Goal: Transaction & Acquisition: Purchase product/service

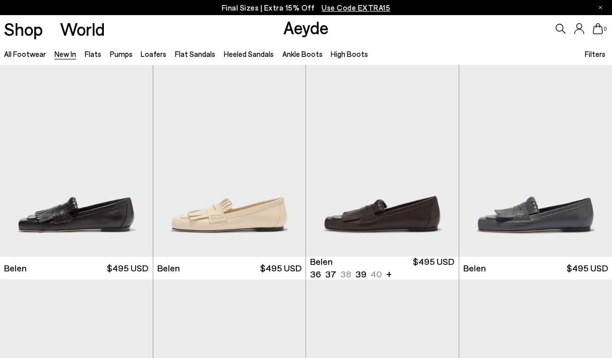
scroll to position [147, 0]
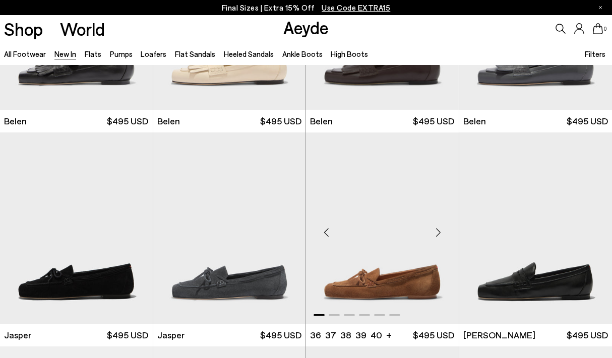
click at [434, 231] on div "Next slide" at bounding box center [438, 232] width 30 height 30
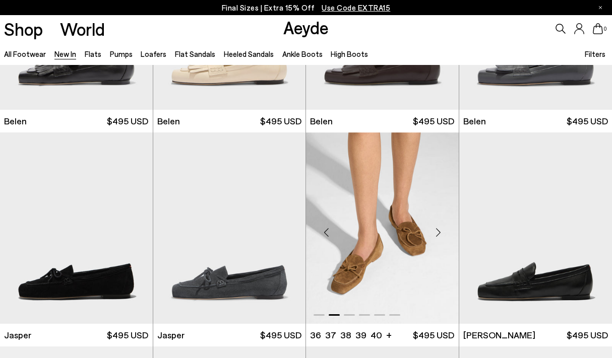
click at [437, 232] on div "Next slide" at bounding box center [438, 232] width 30 height 30
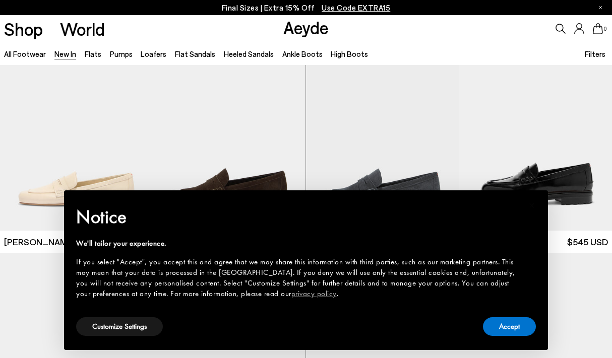
scroll to position [481, 0]
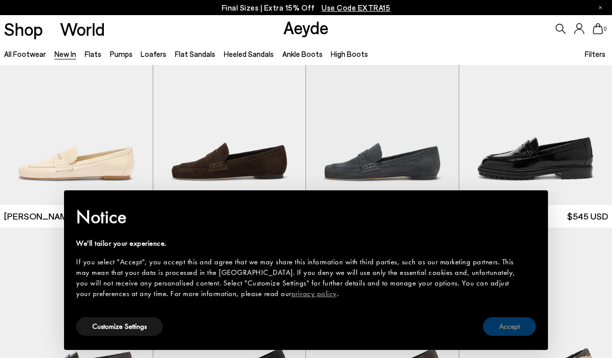
click at [501, 328] on button "Accept" at bounding box center [509, 326] width 53 height 19
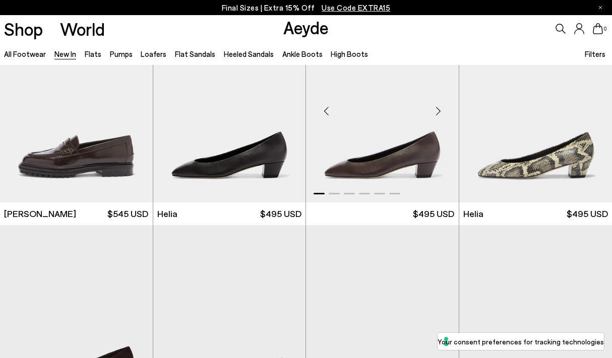
scroll to position [696, 0]
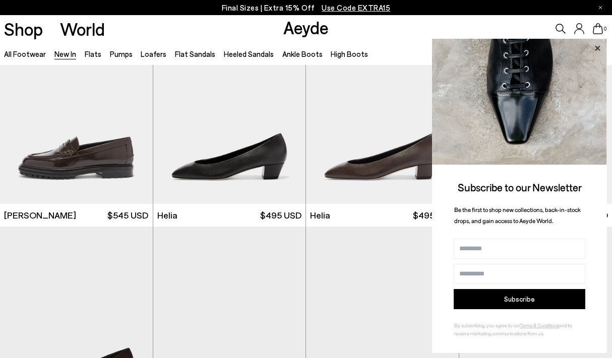
click at [598, 50] on icon at bounding box center [596, 48] width 13 height 13
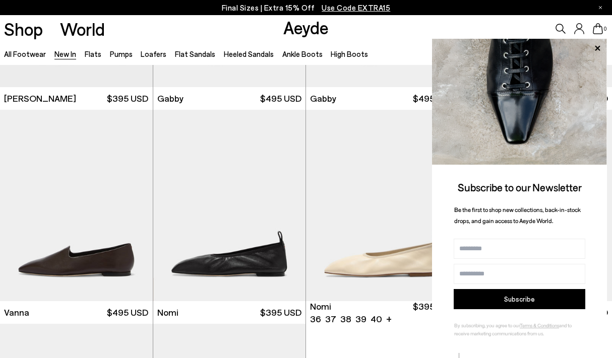
scroll to position [1344, 0]
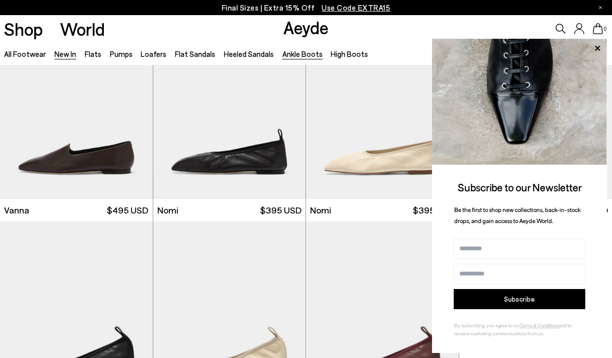
click at [308, 51] on link "Ankle Boots" at bounding box center [302, 53] width 40 height 9
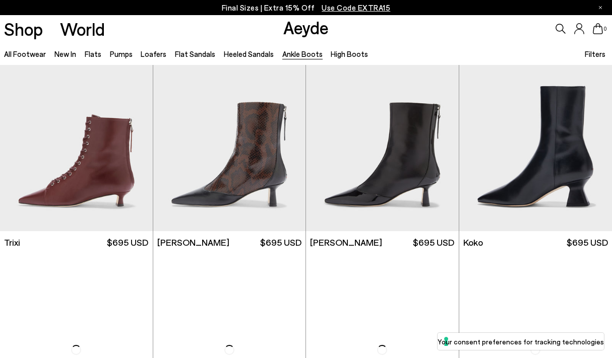
scroll to position [421, 0]
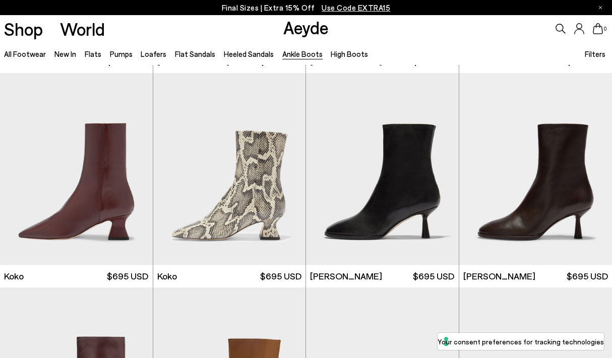
scroll to position [209, 0]
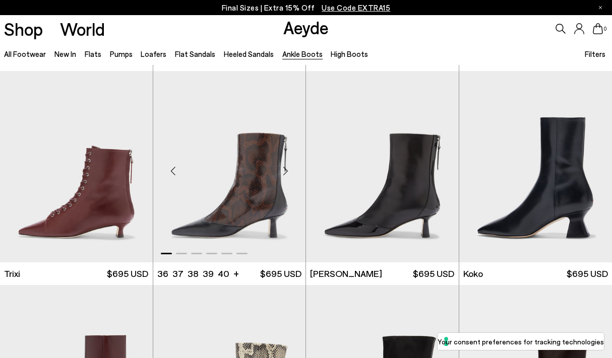
click at [287, 170] on div "Next slide" at bounding box center [285, 171] width 30 height 30
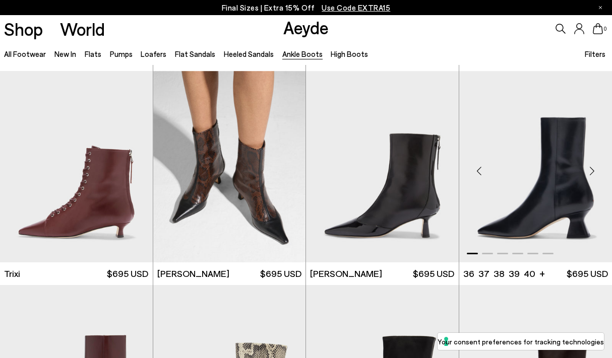
click at [591, 172] on div "Next slide" at bounding box center [591, 171] width 30 height 30
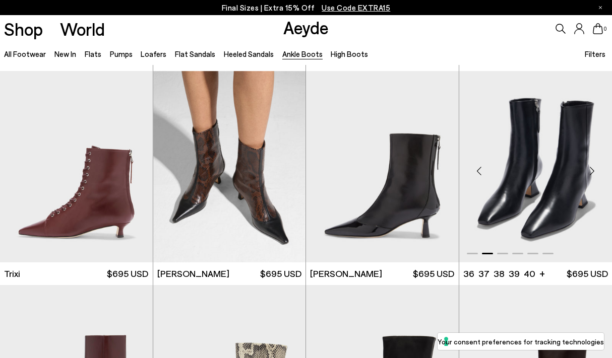
click at [591, 172] on div "Next slide" at bounding box center [591, 171] width 30 height 30
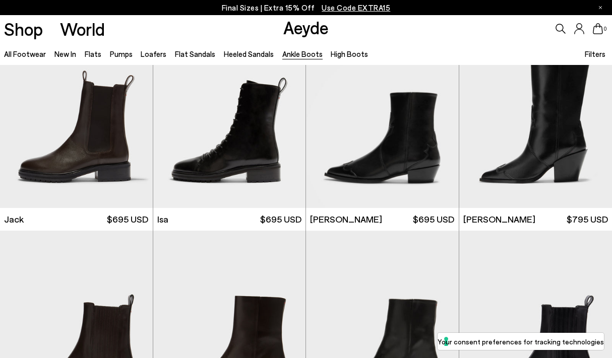
scroll to position [1532, 0]
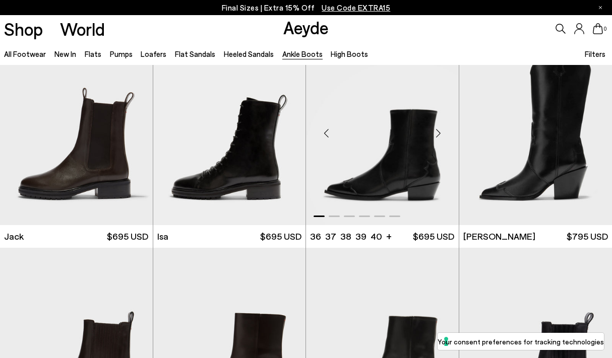
click at [438, 133] on div "Next slide" at bounding box center [438, 133] width 30 height 30
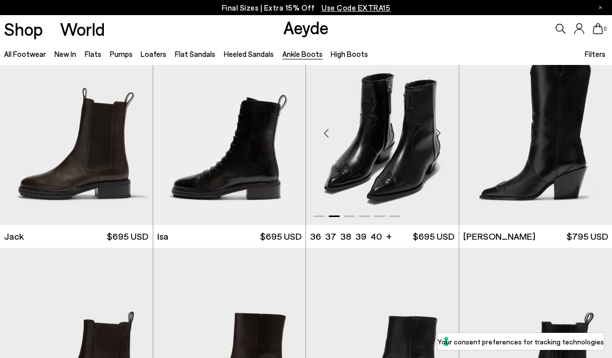
click at [438, 133] on div "Next slide" at bounding box center [438, 133] width 30 height 30
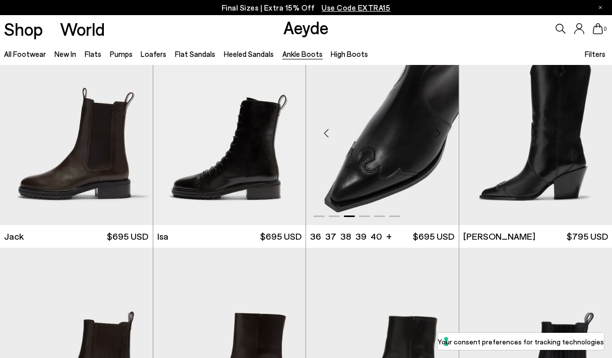
click at [438, 133] on div "Next slide" at bounding box center [438, 133] width 30 height 30
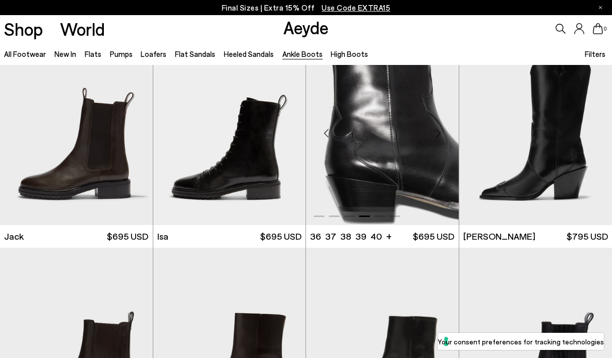
click at [391, 170] on img "4 / 6" at bounding box center [382, 129] width 153 height 192
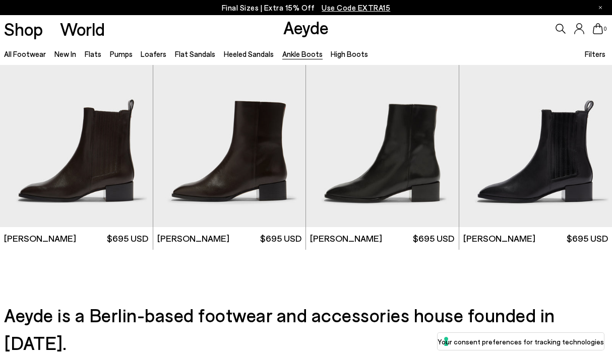
scroll to position [1804, 0]
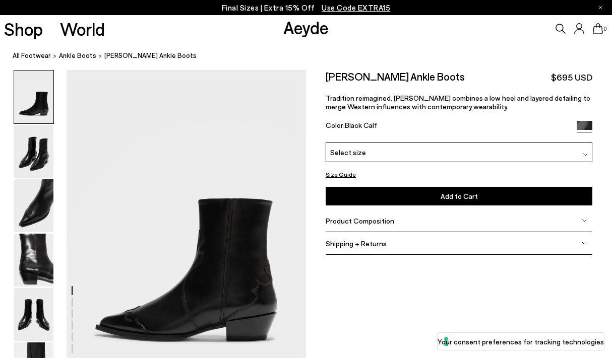
click at [333, 154] on span "Select size" at bounding box center [348, 152] width 36 height 11
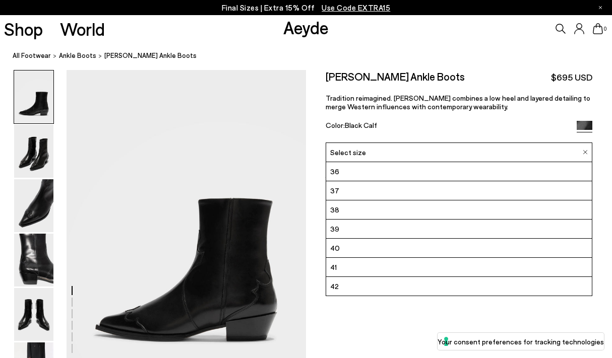
click at [333, 154] on span "Select size" at bounding box center [348, 152] width 36 height 11
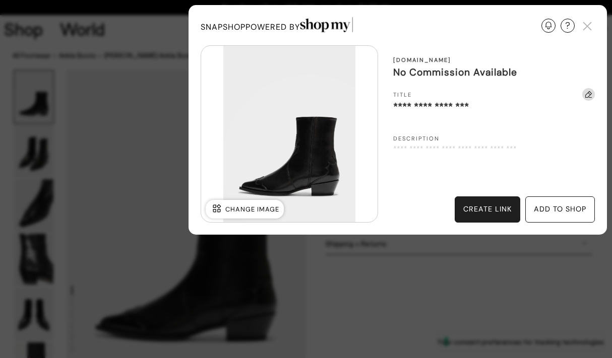
click at [489, 210] on div "create link" at bounding box center [487, 209] width 48 height 11
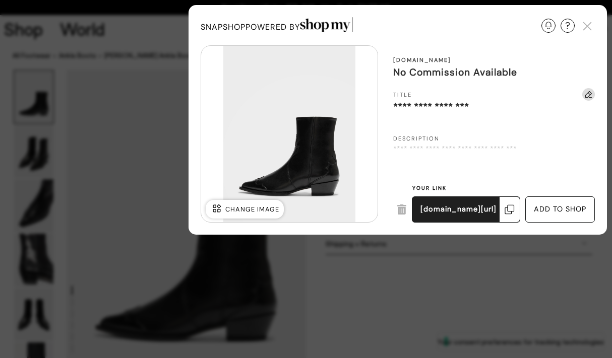
click at [511, 210] on img at bounding box center [509, 210] width 10 height 10
